Goal: Task Accomplishment & Management: Manage account settings

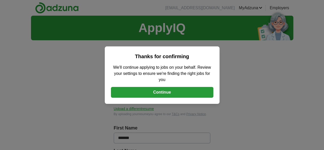
click at [156, 93] on button "Continue" at bounding box center [162, 92] width 102 height 11
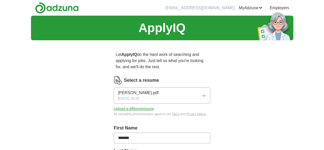
click at [129, 106] on button "Upload a different resume" at bounding box center [134, 108] width 40 height 5
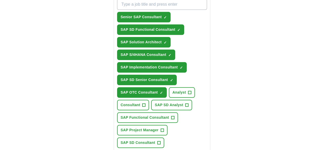
scroll to position [208, 0]
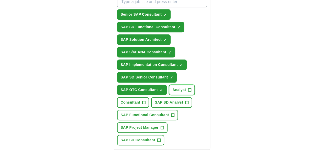
click at [188, 88] on span "+" at bounding box center [189, 90] width 3 height 4
click at [146, 100] on span "+" at bounding box center [143, 102] width 3 height 4
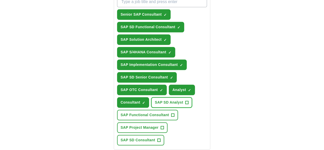
click at [189, 100] on span "+" at bounding box center [186, 102] width 3 height 4
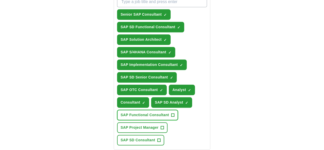
click at [157, 110] on button "SAP Functional Consultant +" at bounding box center [147, 115] width 61 height 11
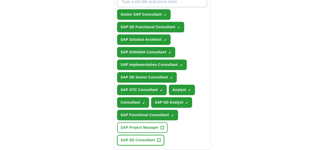
click at [157, 138] on span "+" at bounding box center [158, 140] width 3 height 4
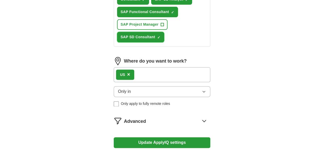
scroll to position [316, 0]
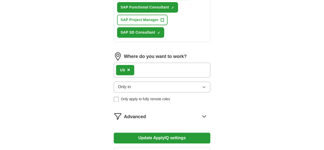
click at [164, 132] on button "Update ApplyIQ settings" at bounding box center [162, 137] width 97 height 11
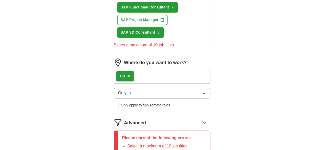
scroll to position [322, 0]
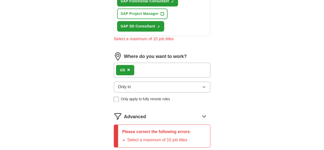
click at [168, 81] on button "Only in" at bounding box center [162, 86] width 97 height 11
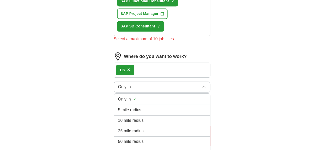
click at [126, 147] on li "100 mile radius" at bounding box center [162, 152] width 96 height 11
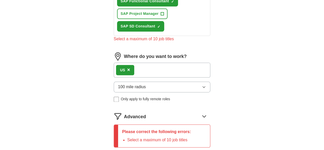
click at [148, 81] on button "100 mile radius" at bounding box center [162, 86] width 97 height 11
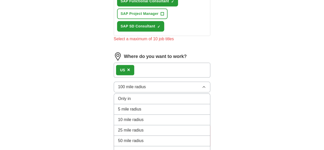
click at [118, 96] on span "Only in" at bounding box center [124, 99] width 13 height 6
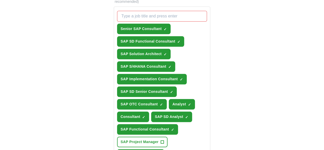
scroll to position [192, 0]
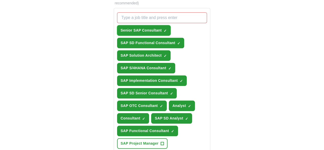
click at [155, 25] on button "Senior SAP Consultant ✓ ×" at bounding box center [144, 30] width 54 height 11
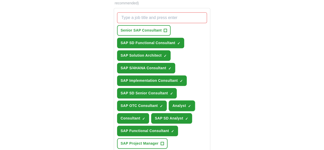
click at [0, 0] on span "×" at bounding box center [0, 0] width 0 height 0
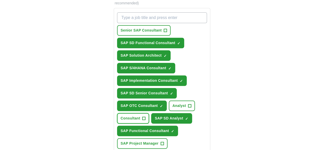
scroll to position [334, 0]
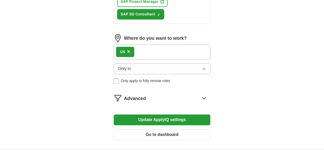
click at [165, 114] on button "Update ApplyIQ settings" at bounding box center [162, 119] width 97 height 11
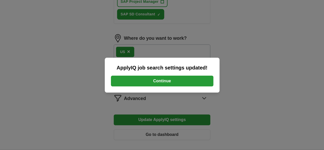
click at [161, 84] on button "Continue" at bounding box center [162, 81] width 102 height 11
